Goal: Task Accomplishment & Management: Manage account settings

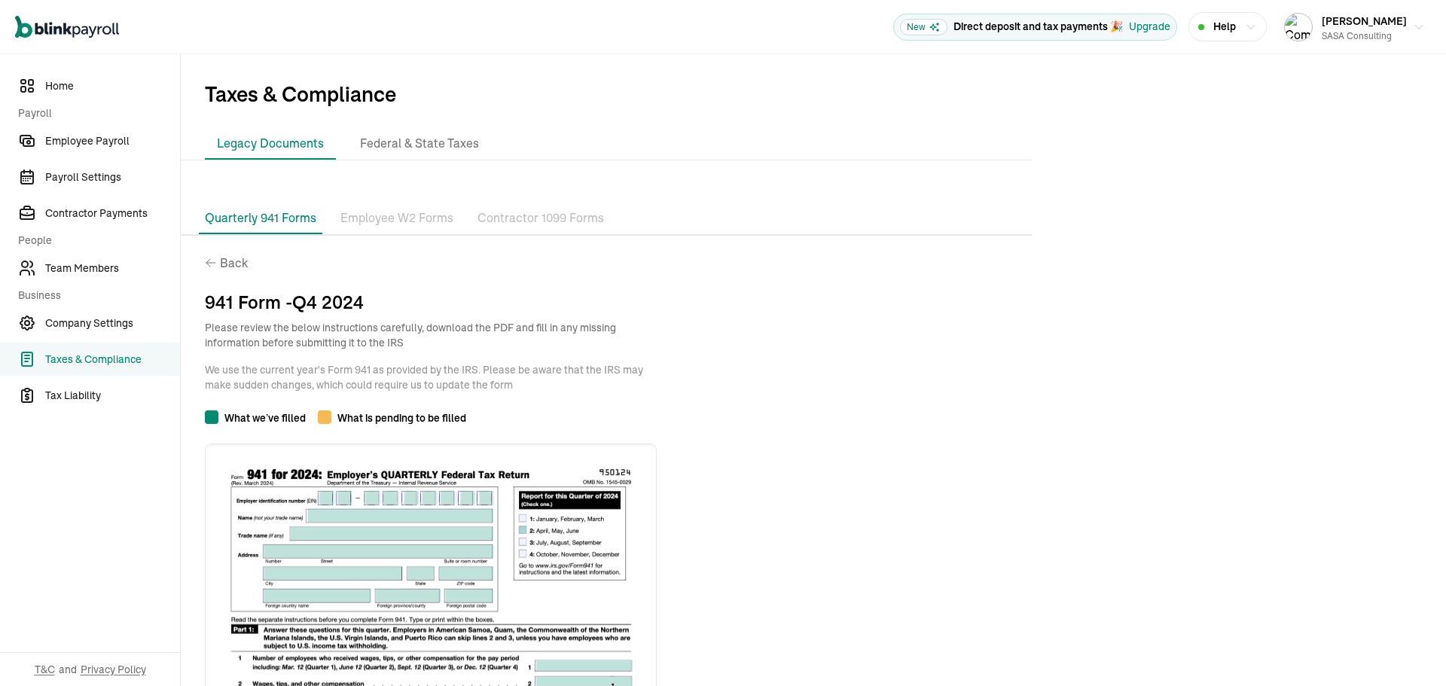
scroll to position [1068, 0]
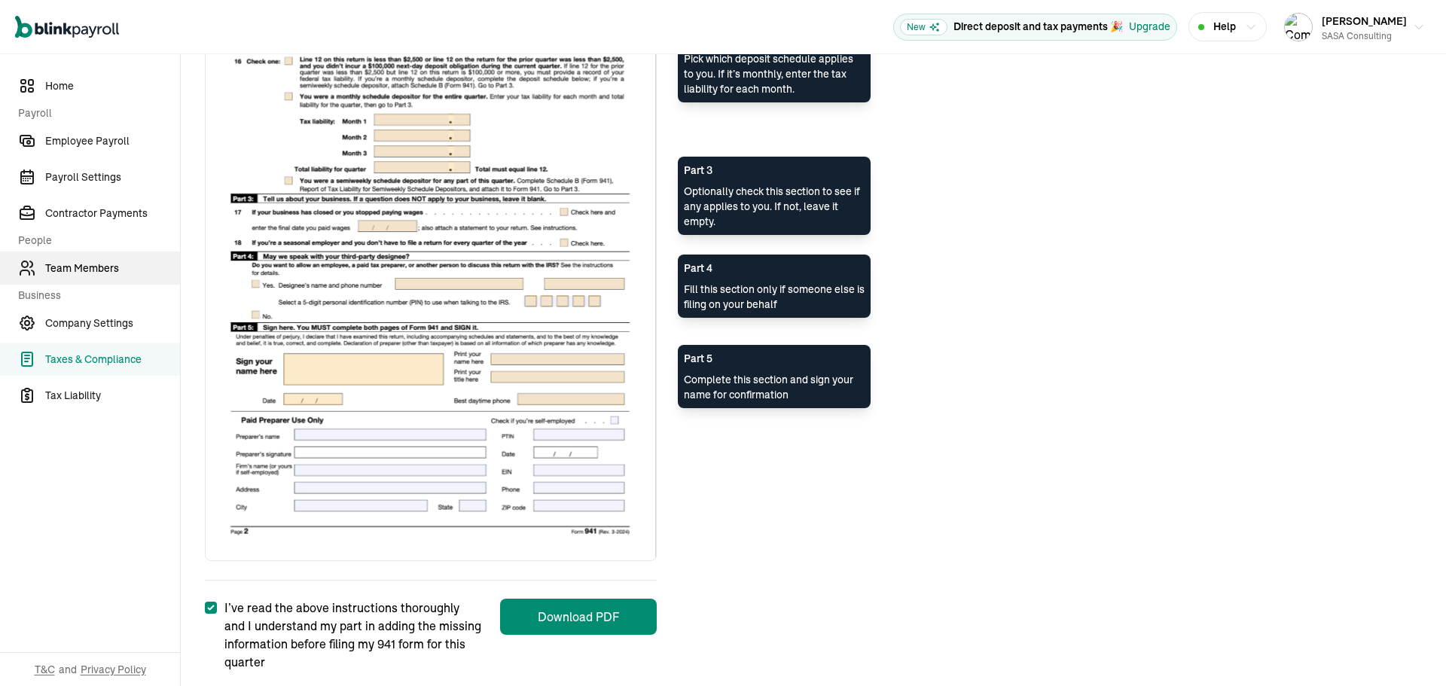
click at [108, 264] on span "Team Members" at bounding box center [112, 269] width 135 height 16
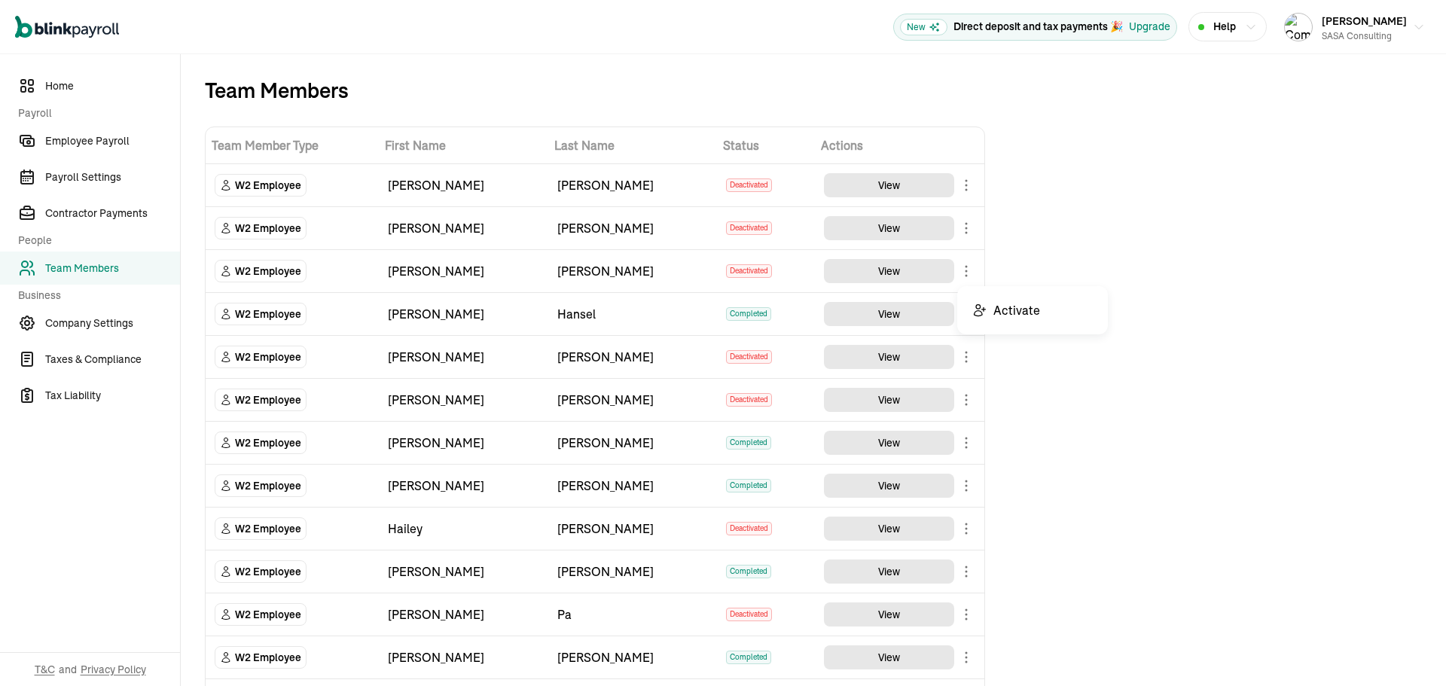
click at [969, 267] on body "Open main menu New Direct deposit and tax payments 🎉 Upgrade Help [PERSON_NAME]…" at bounding box center [723, 343] width 1446 height 686
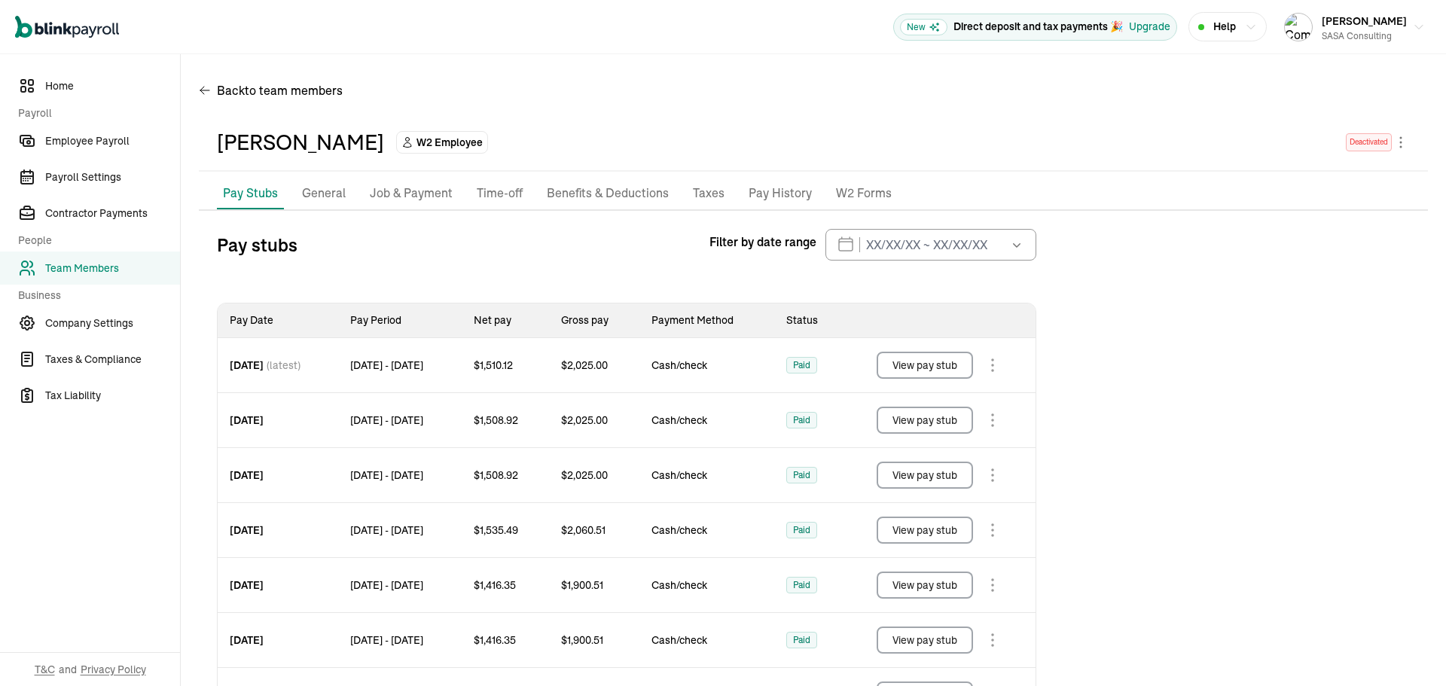
click at [841, 194] on p "W2 Forms" at bounding box center [864, 194] width 56 height 20
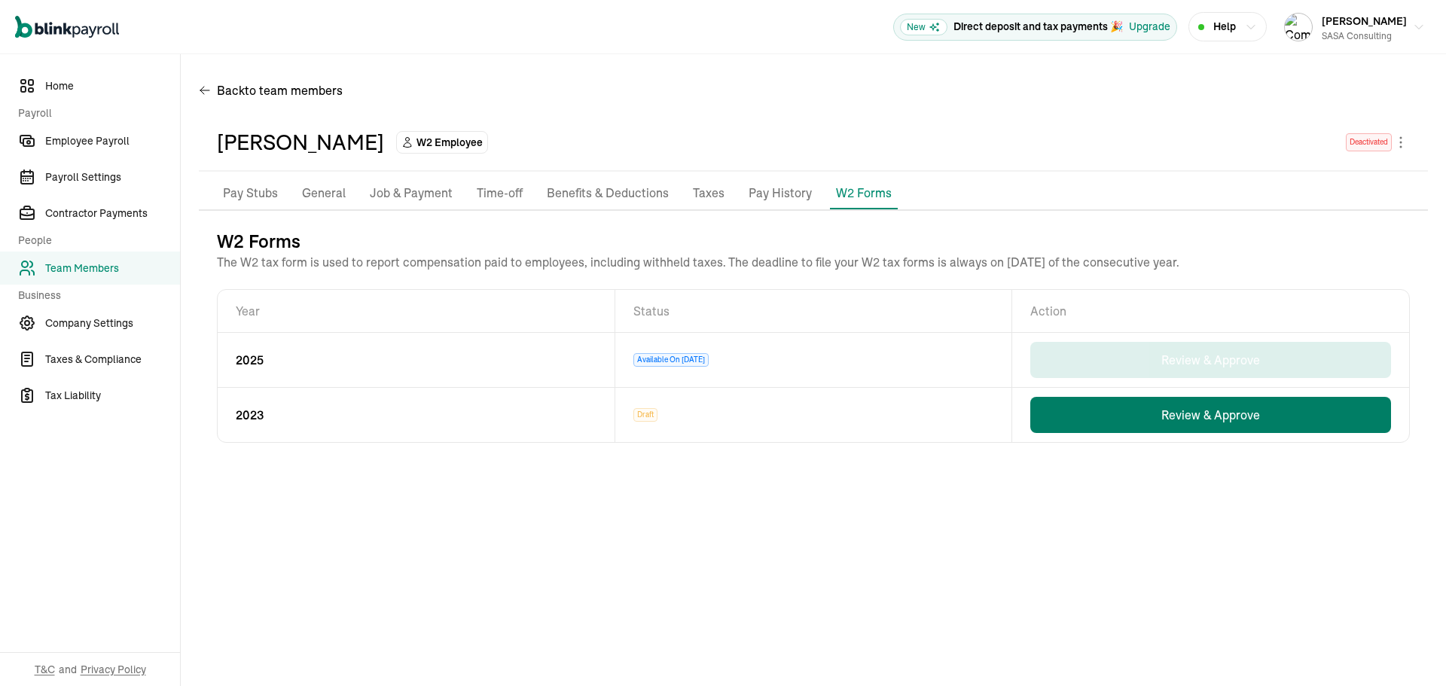
click at [1204, 417] on button "Review & Approve" at bounding box center [1210, 415] width 361 height 36
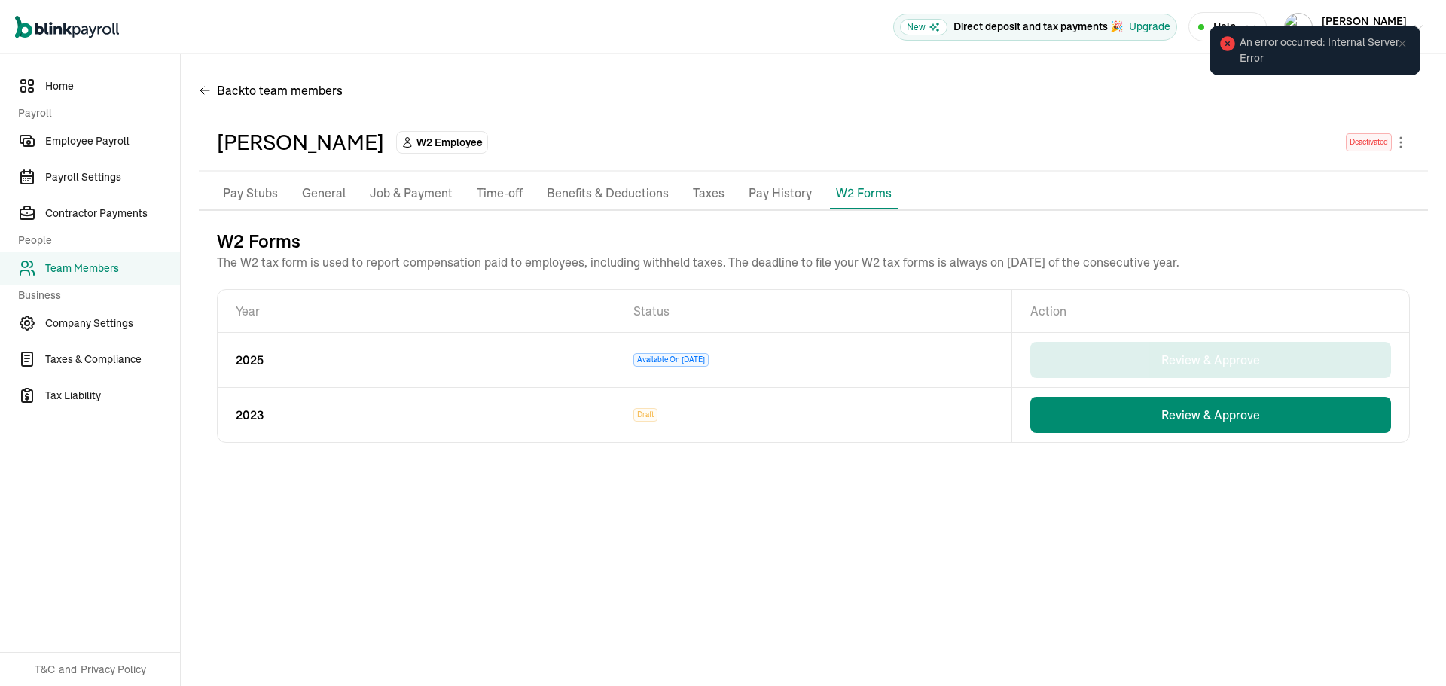
click at [771, 189] on p "Pay History" at bounding box center [780, 194] width 63 height 20
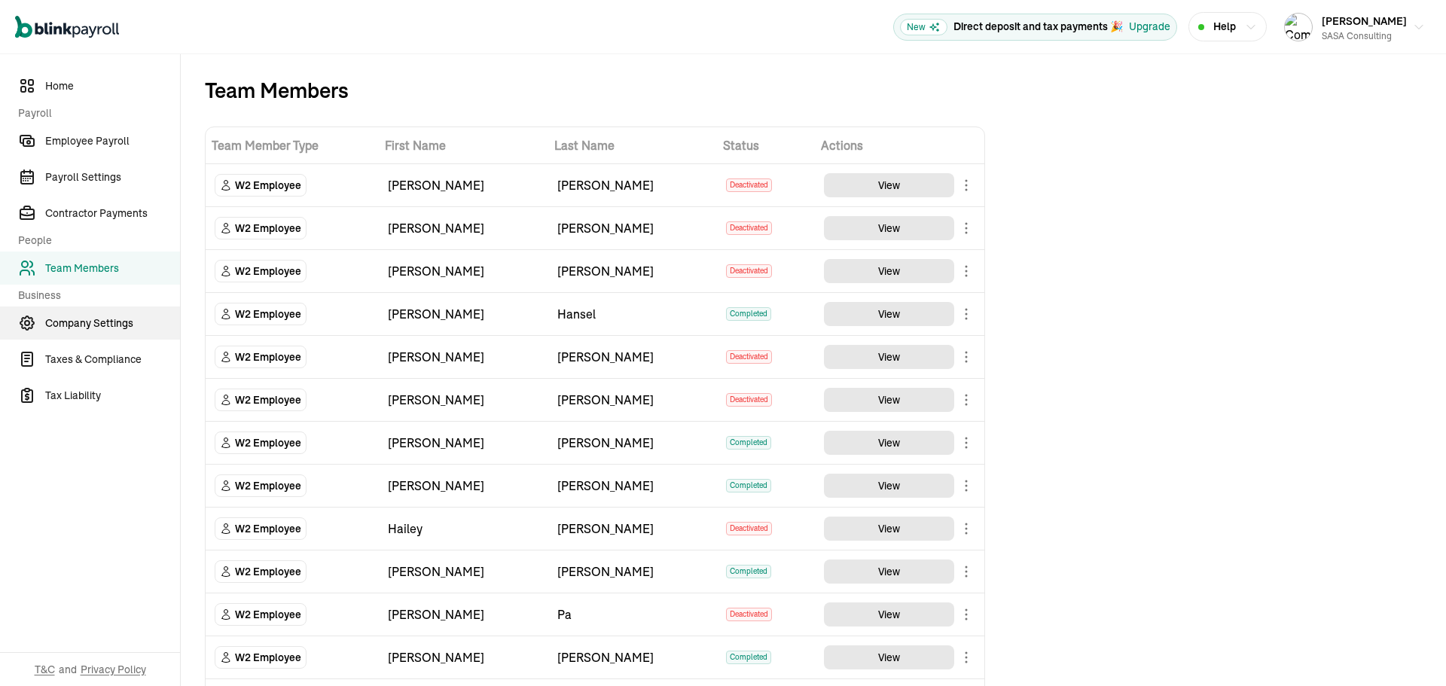
click at [106, 320] on span "Company Settings" at bounding box center [112, 324] width 135 height 16
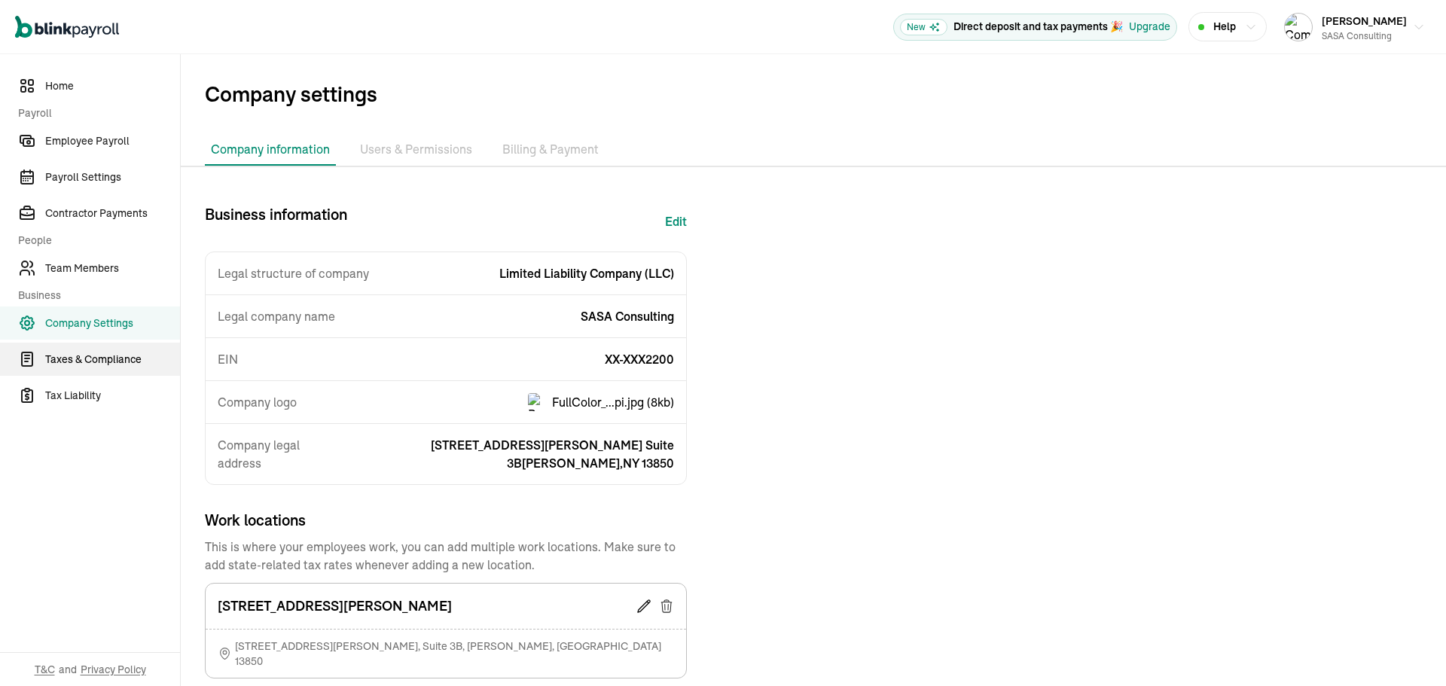
click at [118, 360] on span "Taxes & Compliance" at bounding box center [112, 360] width 135 height 16
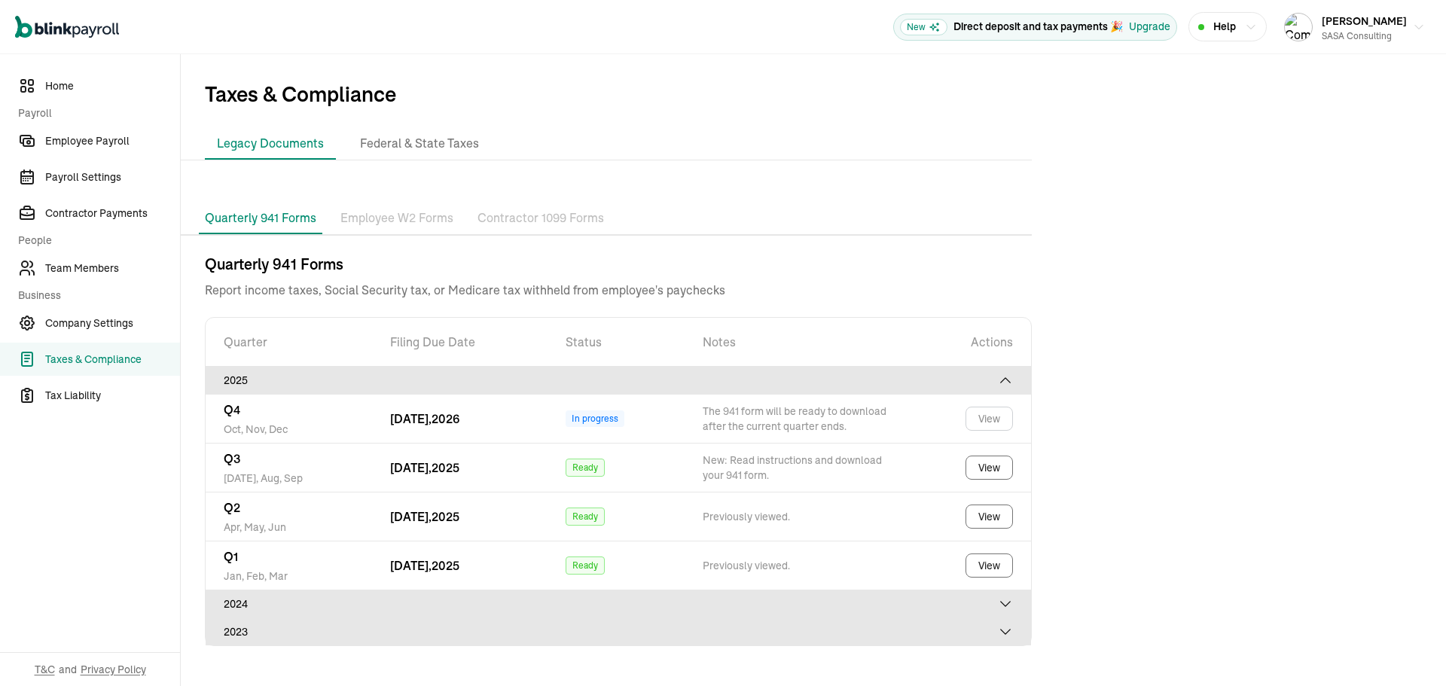
click at [421, 215] on p "Employee W2 Forms" at bounding box center [396, 219] width 113 height 20
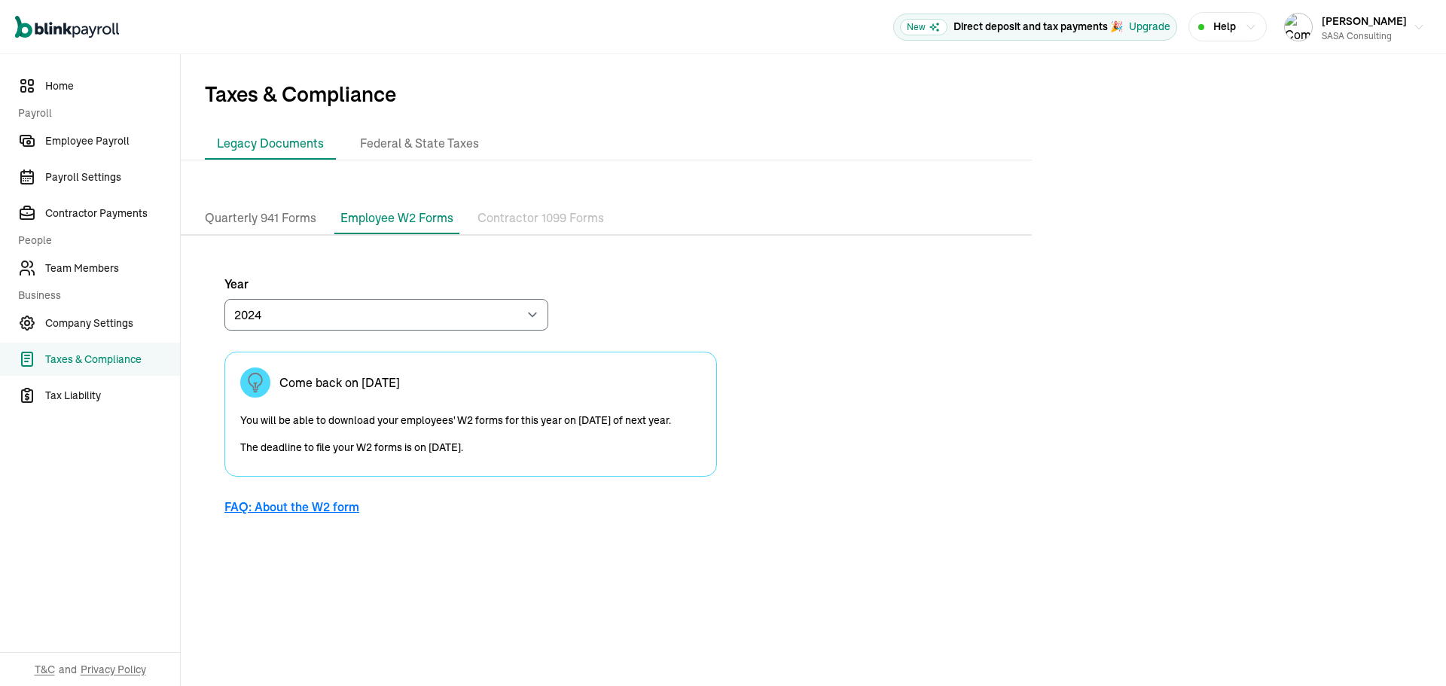
click at [507, 438] on p "You will be able to download your employees' W2 forms for this year on [DATE] o…" at bounding box center [470, 434] width 461 height 54
click at [521, 438] on p "You will be able to download your employees' W2 forms for this year on [DATE] o…" at bounding box center [470, 434] width 461 height 54
click at [530, 444] on p "You will be able to download your employees' W2 forms for this year on [DATE] o…" at bounding box center [470, 434] width 461 height 54
click at [522, 314] on select "2024 2023" at bounding box center [386, 315] width 324 height 32
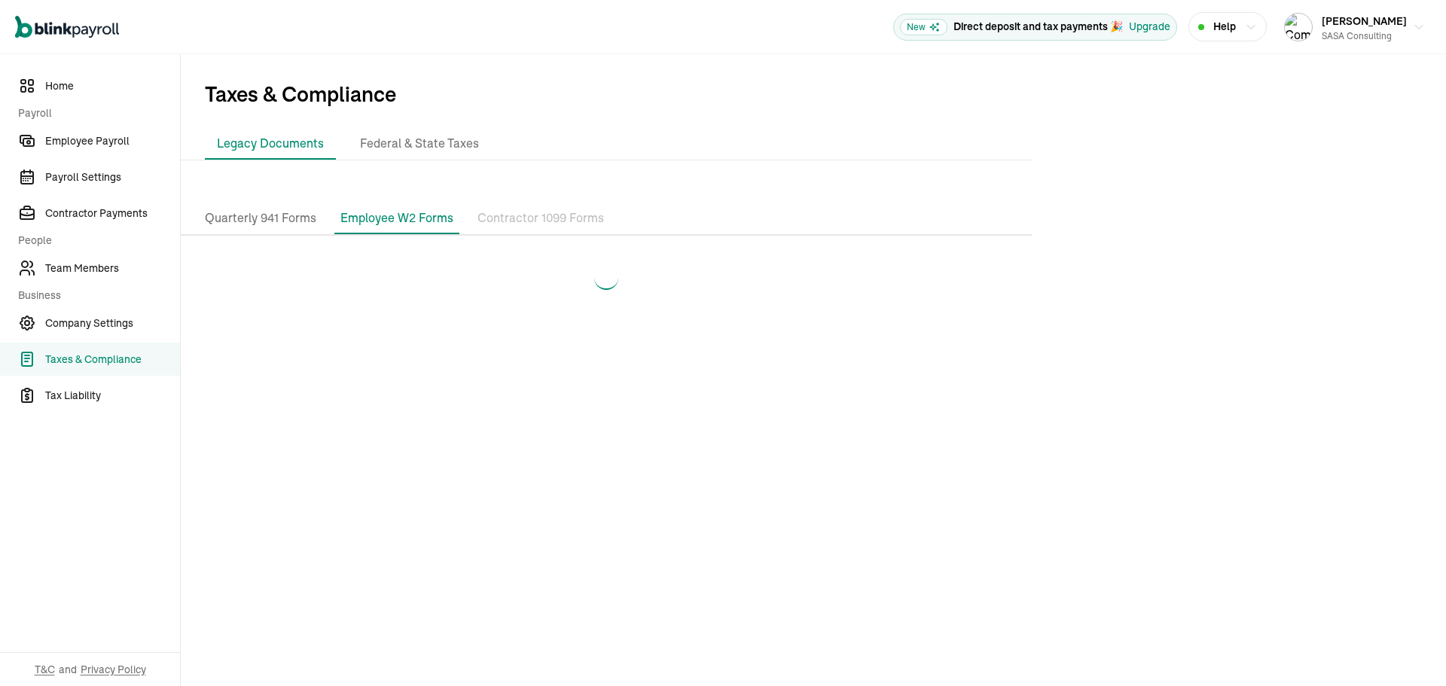
select select "2023"
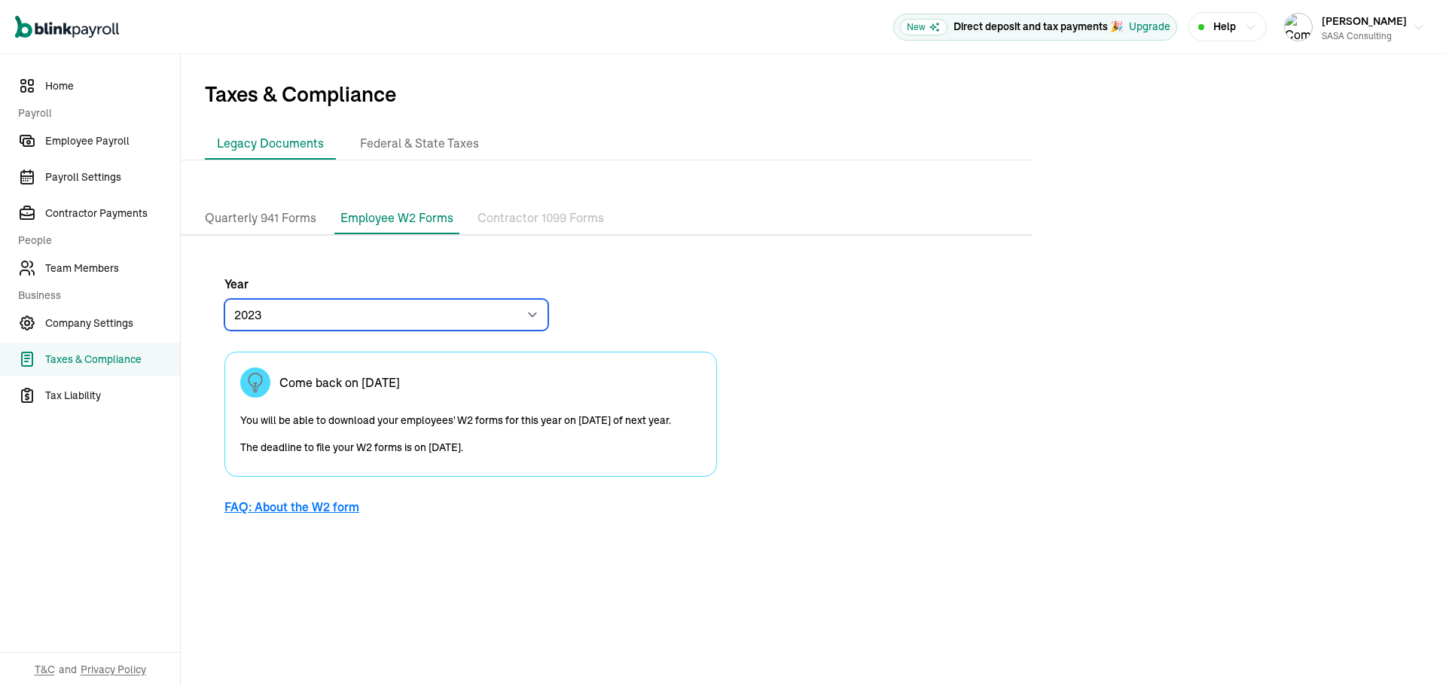
click at [512, 313] on select "2024 2023" at bounding box center [386, 315] width 324 height 32
click at [105, 258] on link "Team Members" at bounding box center [90, 268] width 180 height 33
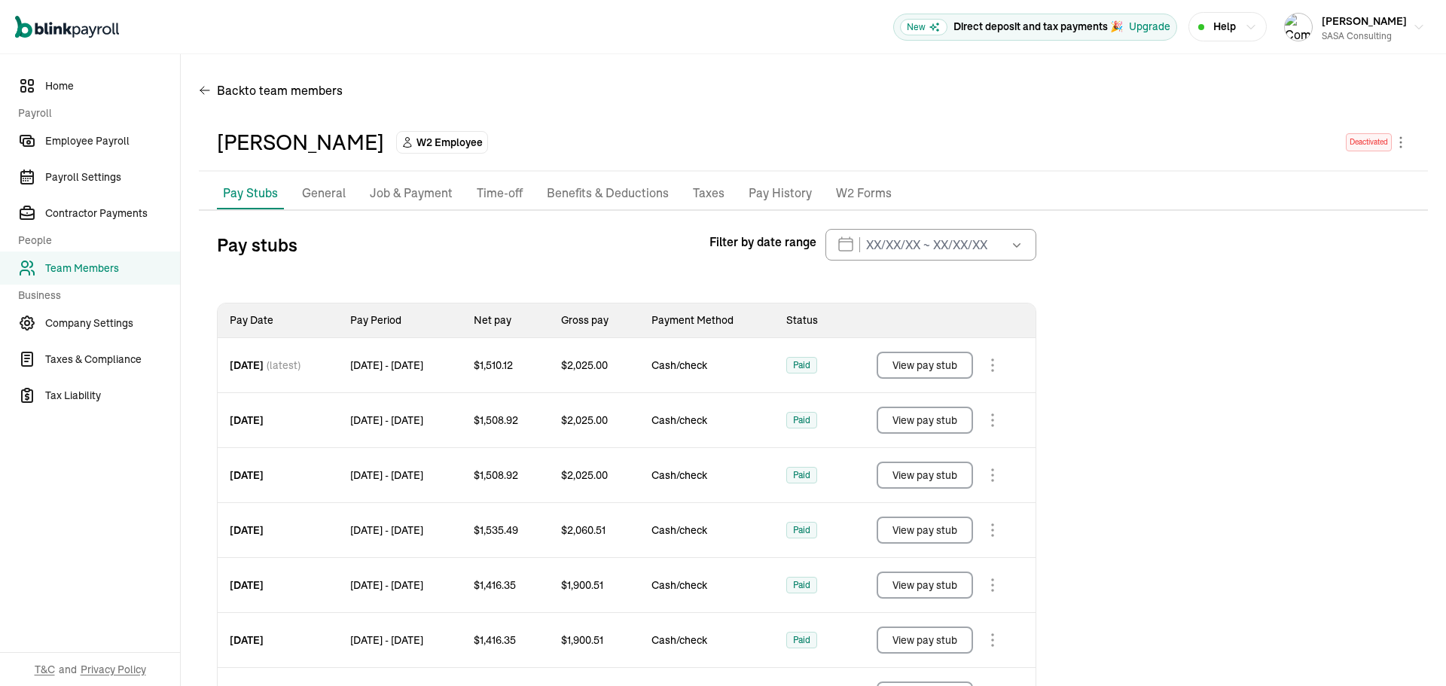
click at [838, 192] on p "W2 Forms" at bounding box center [864, 194] width 56 height 20
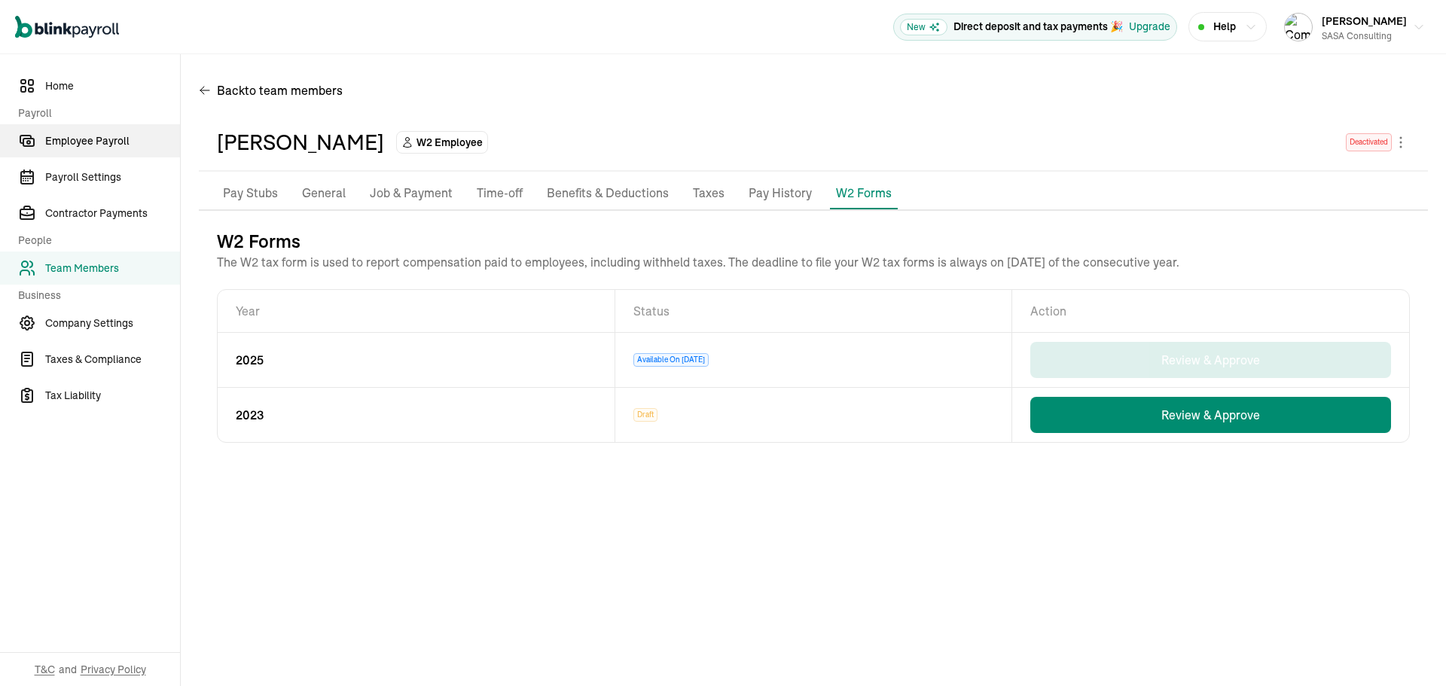
click at [113, 137] on span "Employee Payroll" at bounding box center [112, 141] width 135 height 16
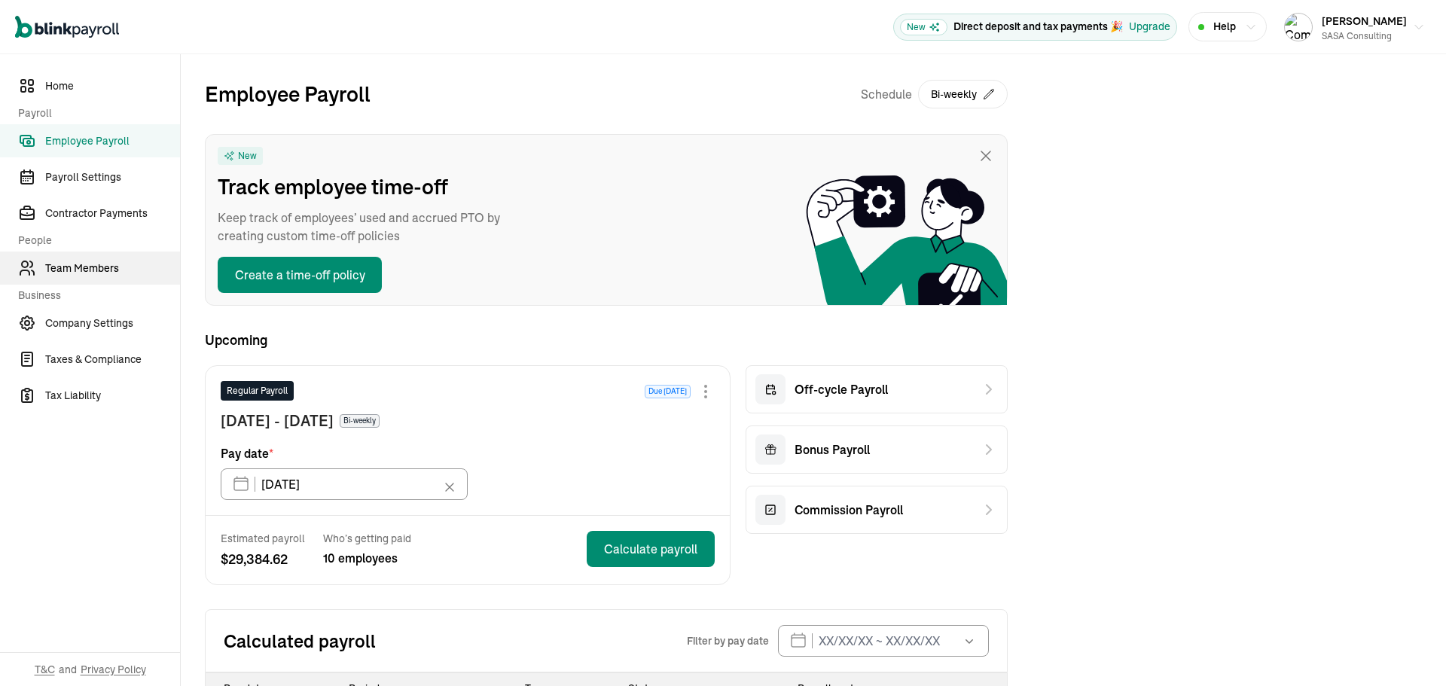
click at [101, 267] on span "Team Members" at bounding box center [112, 269] width 135 height 16
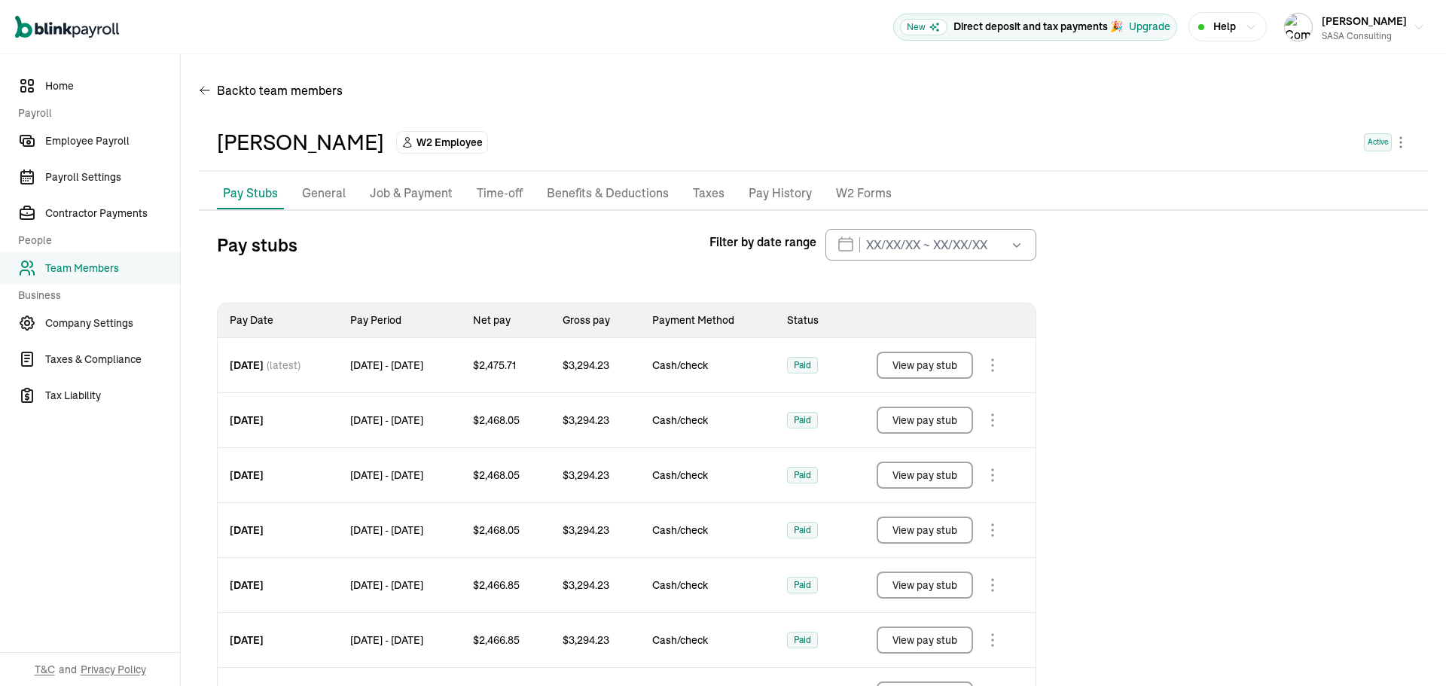
click at [869, 188] on p "W2 Forms" at bounding box center [864, 194] width 56 height 20
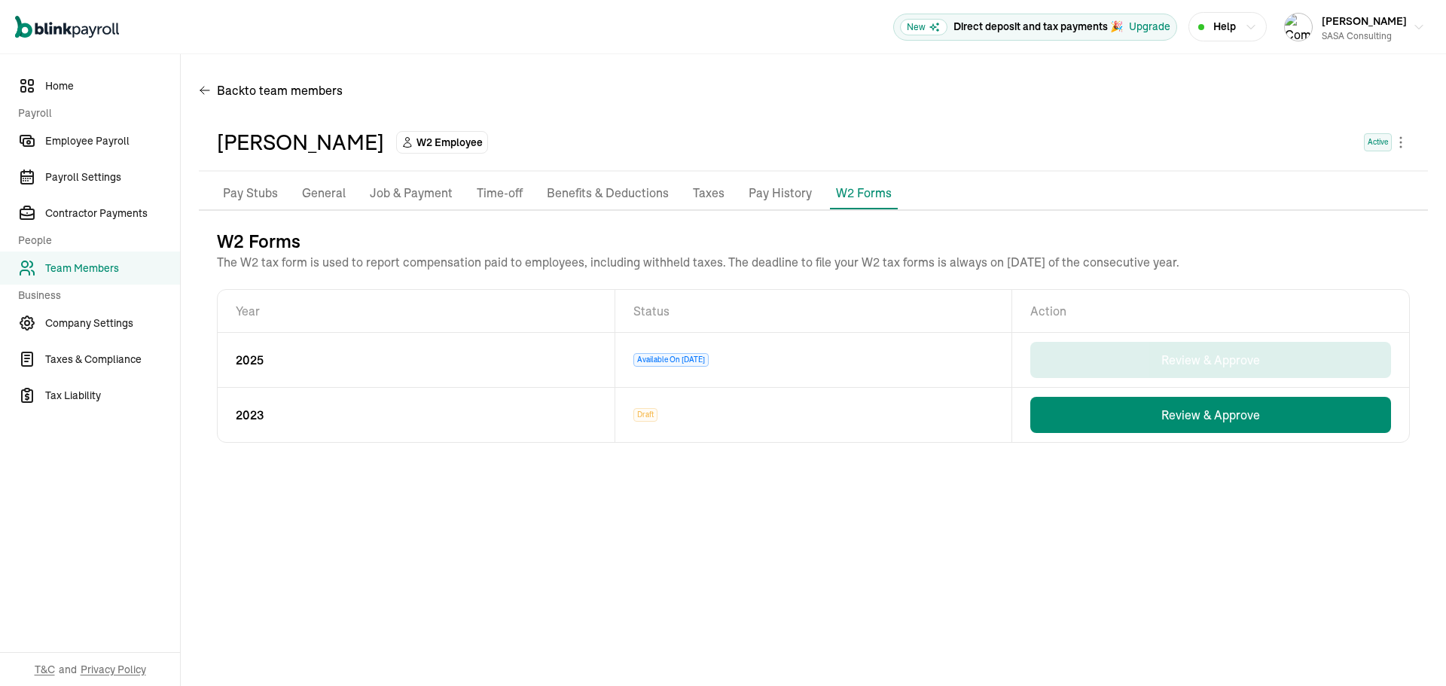
click at [771, 199] on p "Pay History" at bounding box center [780, 194] width 63 height 20
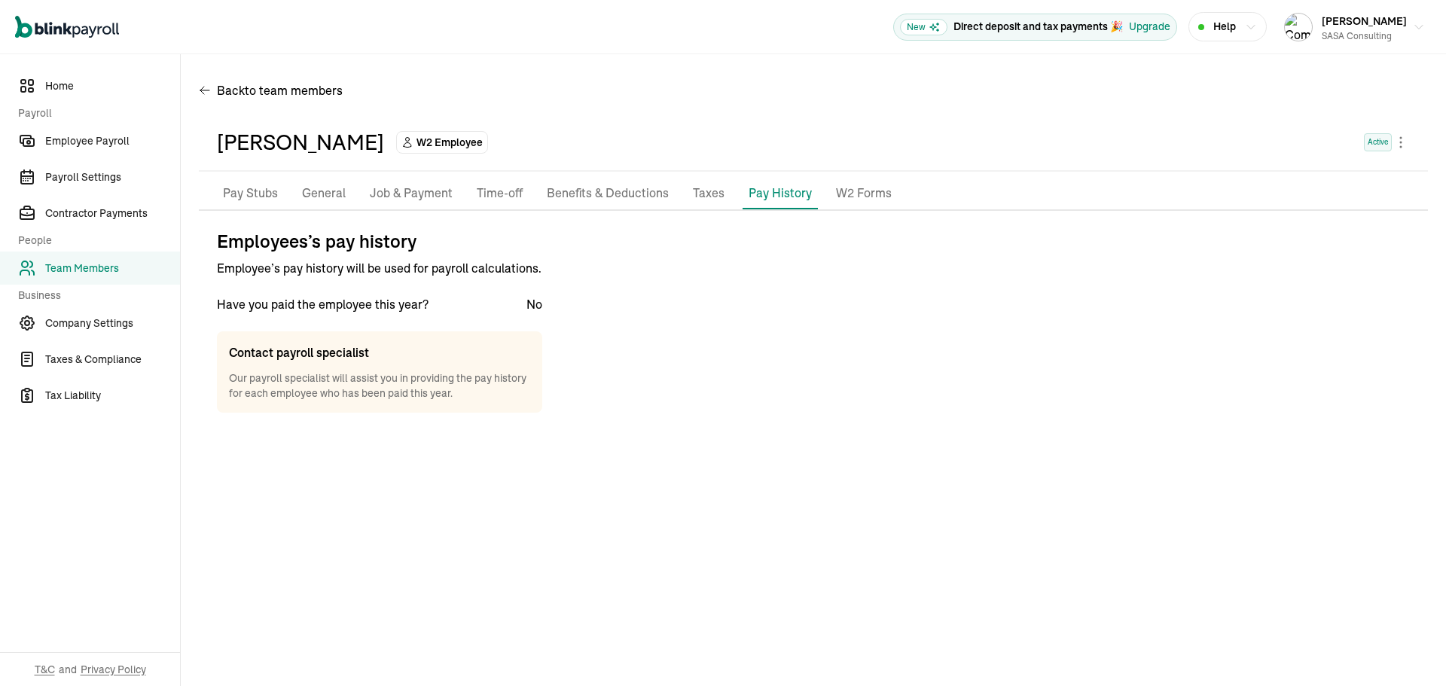
click at [700, 191] on p "Taxes" at bounding box center [709, 194] width 32 height 20
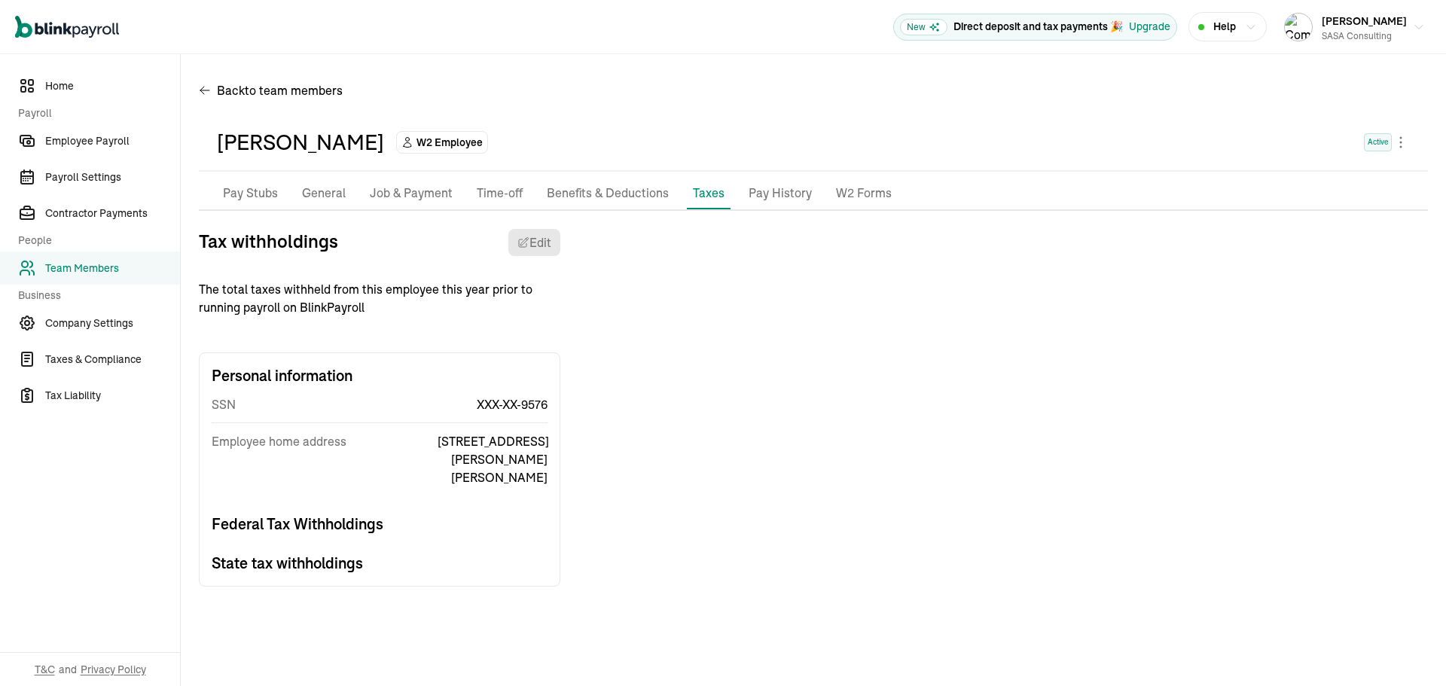
click at [634, 185] on p "Benefits & Deductions" at bounding box center [608, 194] width 122 height 20
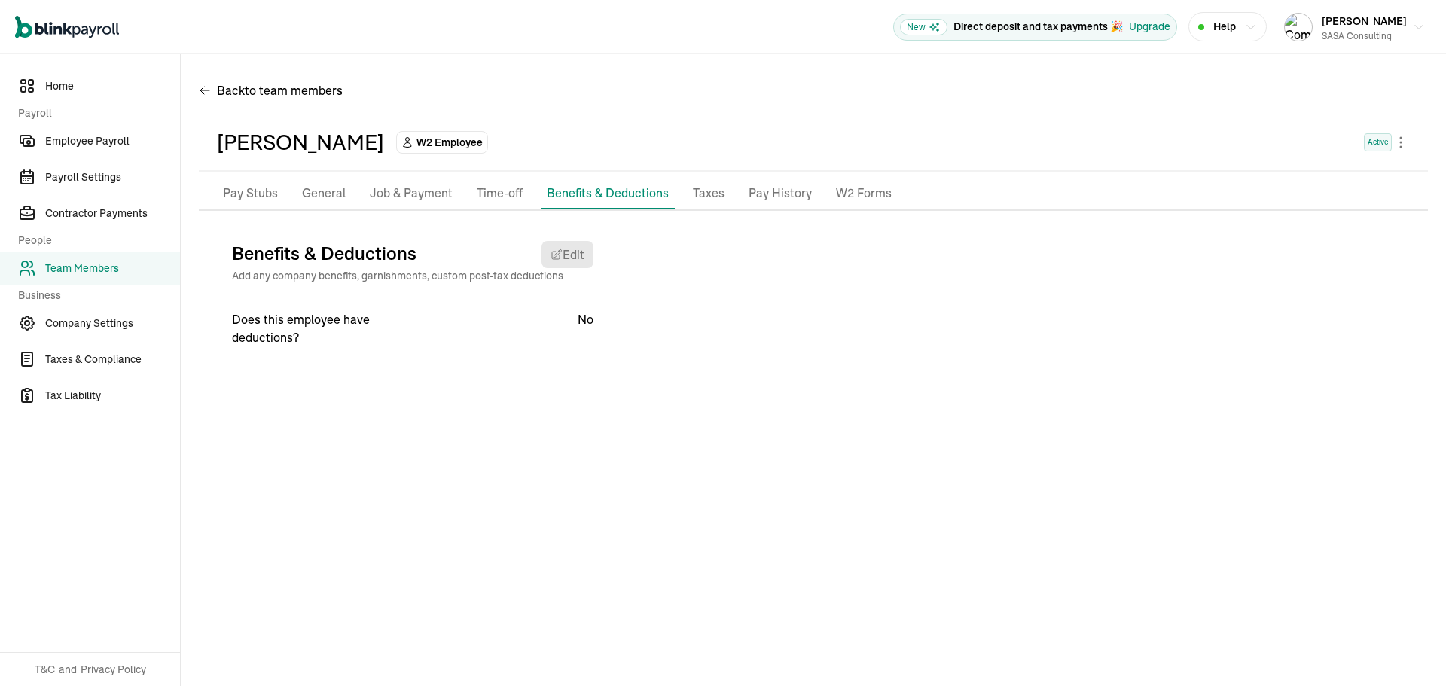
click at [396, 190] on p "Job & Payment" at bounding box center [411, 194] width 83 height 20
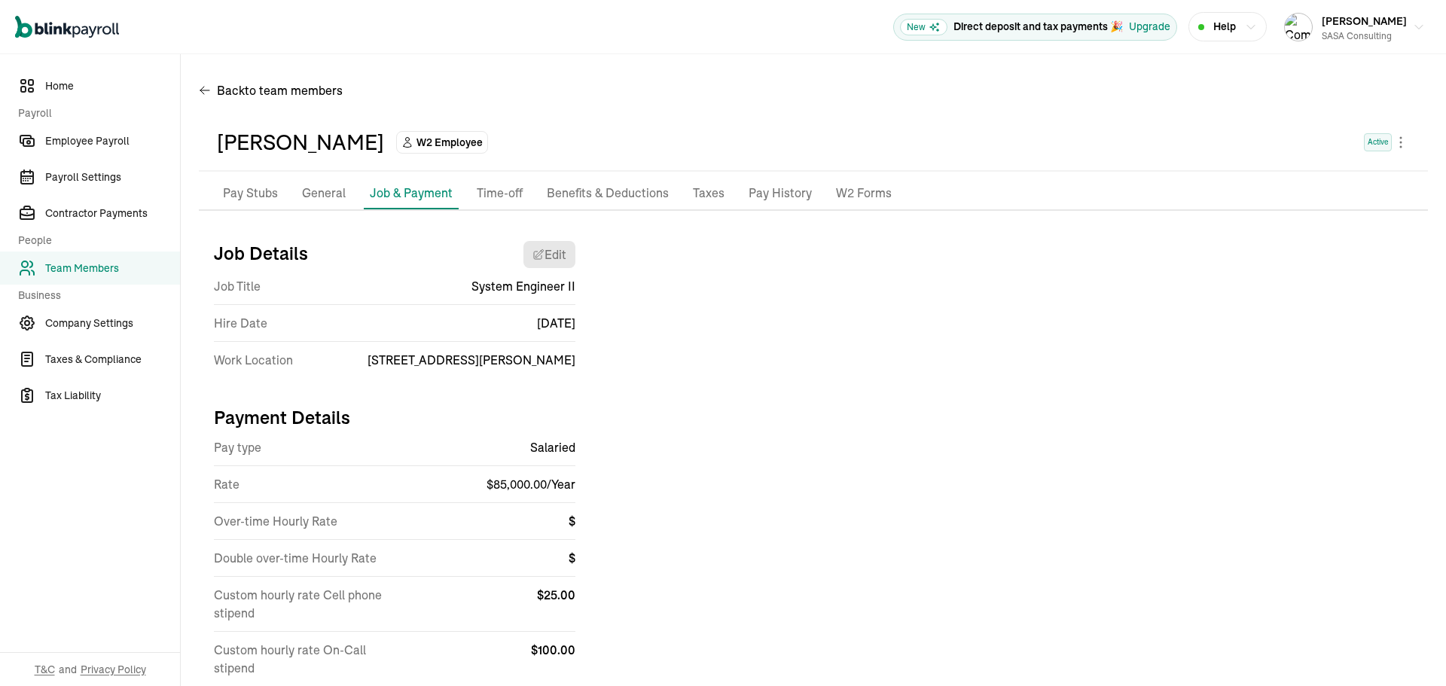
scroll to position [103, 0]
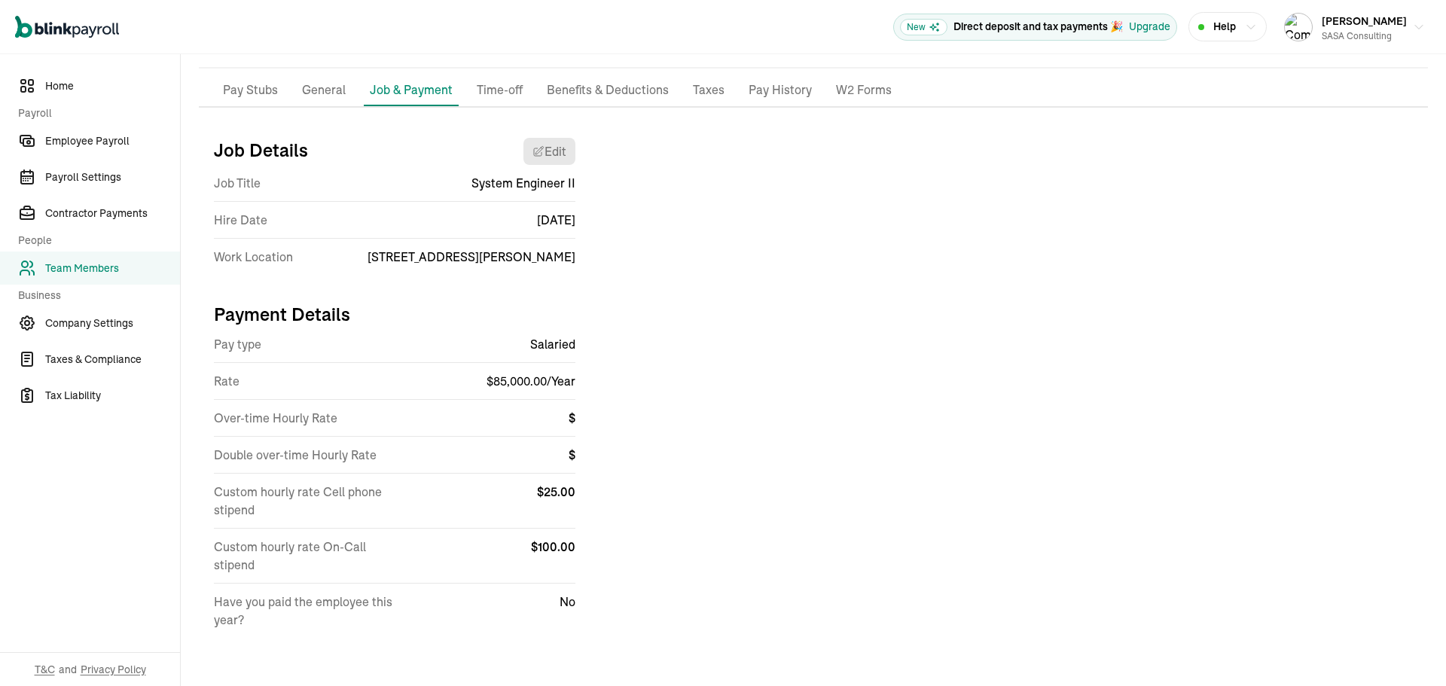
click at [501, 88] on p "Time-off" at bounding box center [500, 91] width 46 height 20
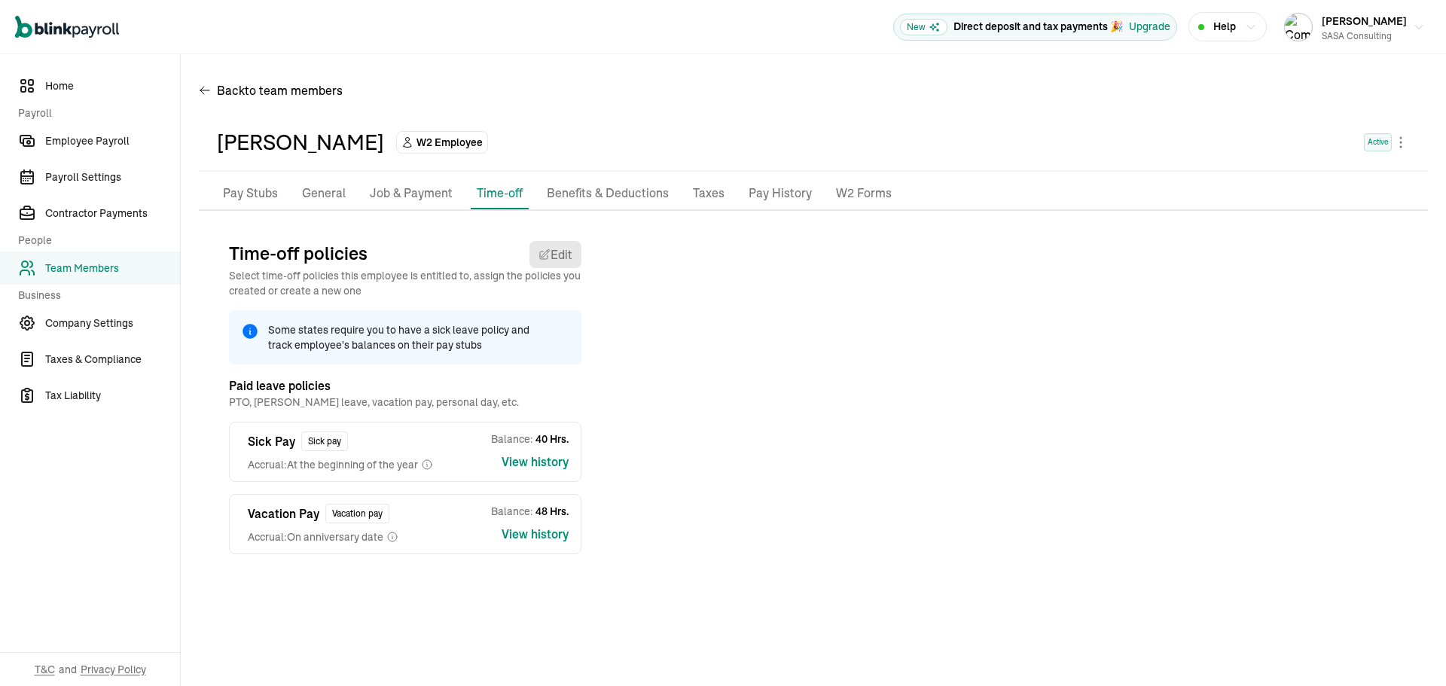
click at [420, 189] on p "Job & Payment" at bounding box center [411, 194] width 83 height 20
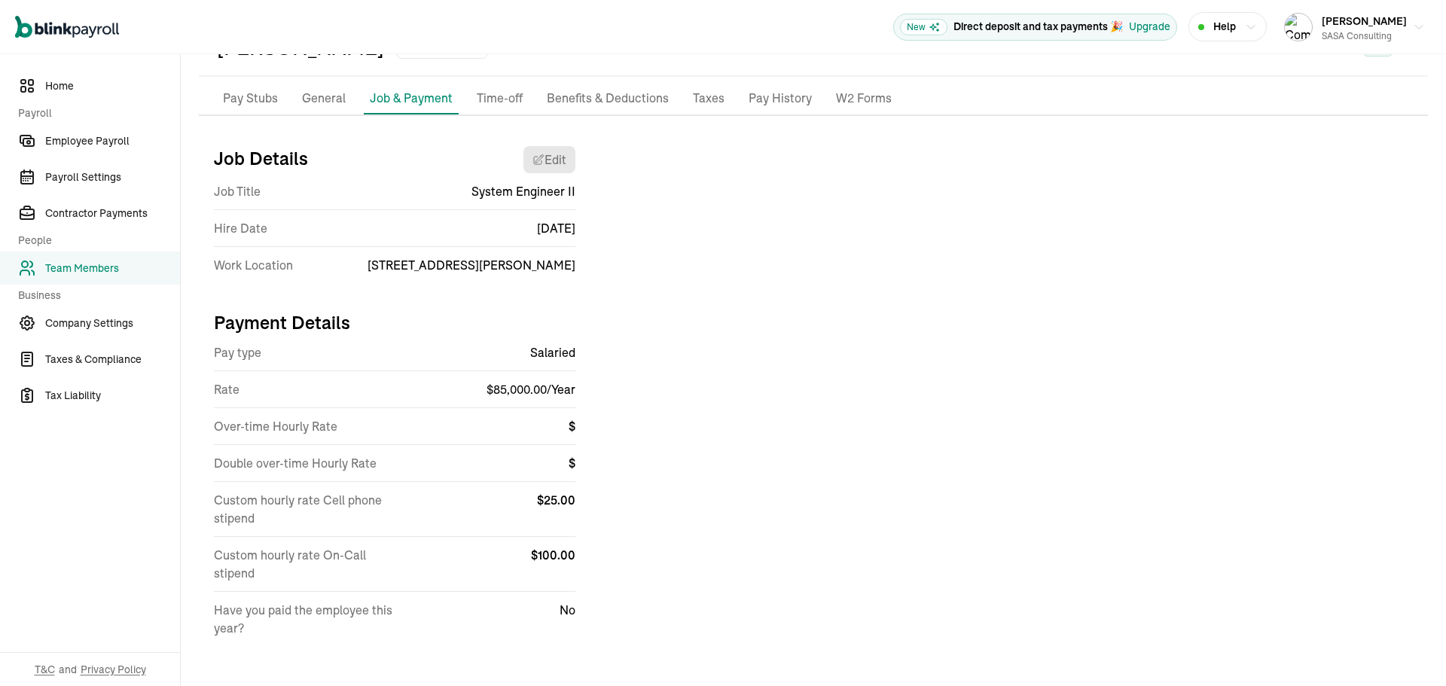
scroll to position [103, 0]
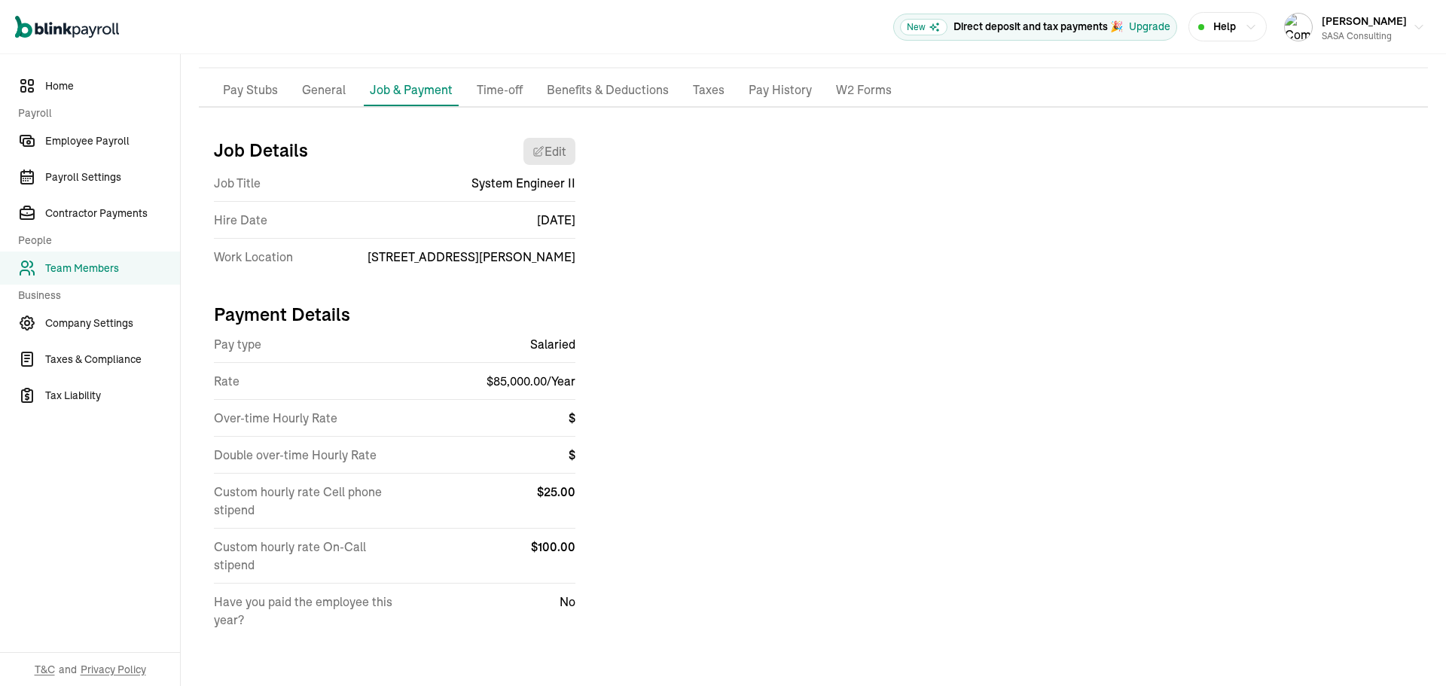
click at [326, 87] on p "General" at bounding box center [324, 91] width 44 height 20
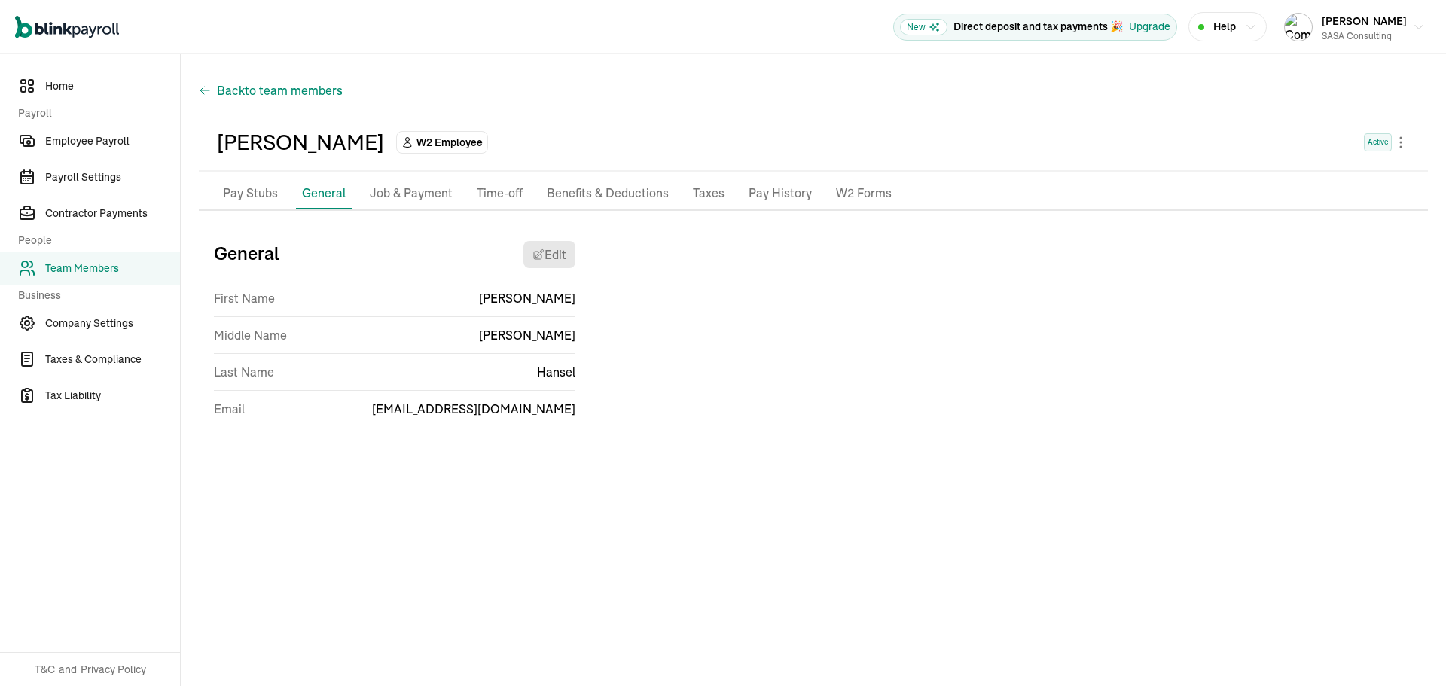
scroll to position [0, 0]
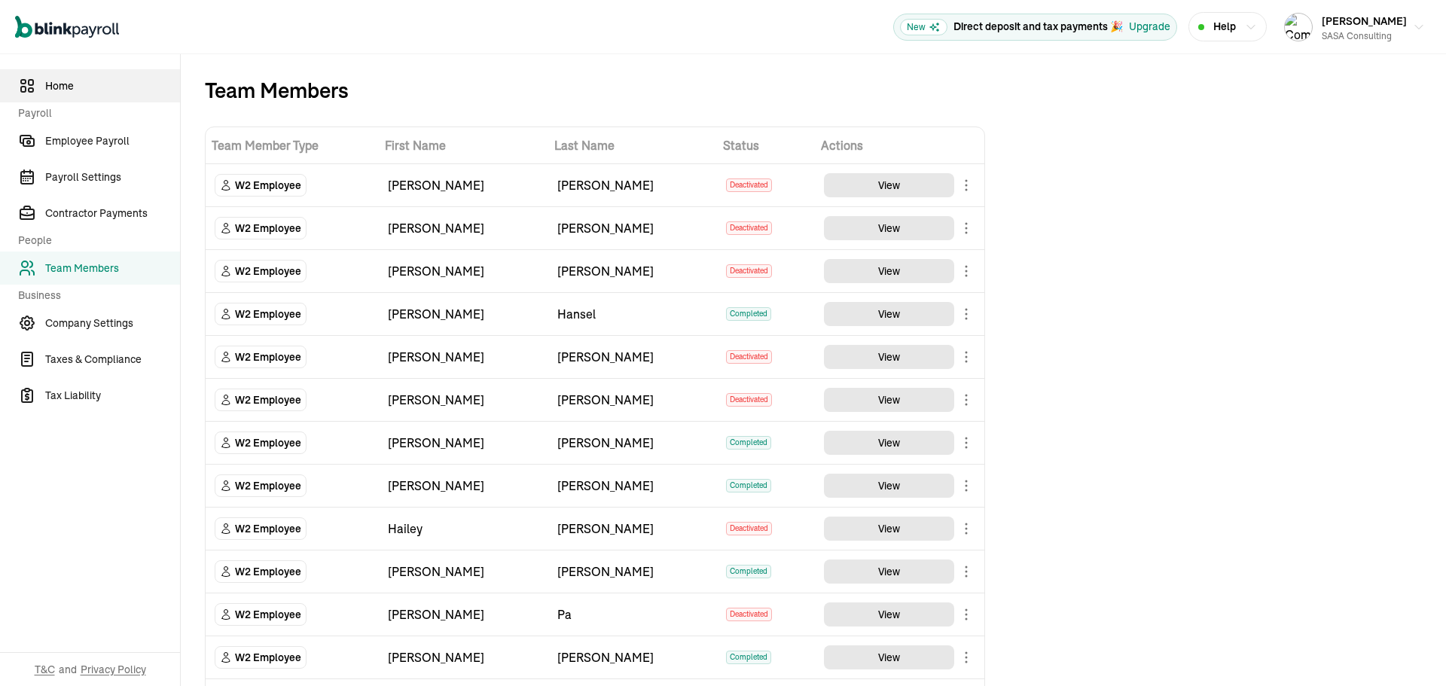
click at [68, 92] on span "Home" at bounding box center [112, 86] width 135 height 16
